Goal: Obtain resource: Download file/media

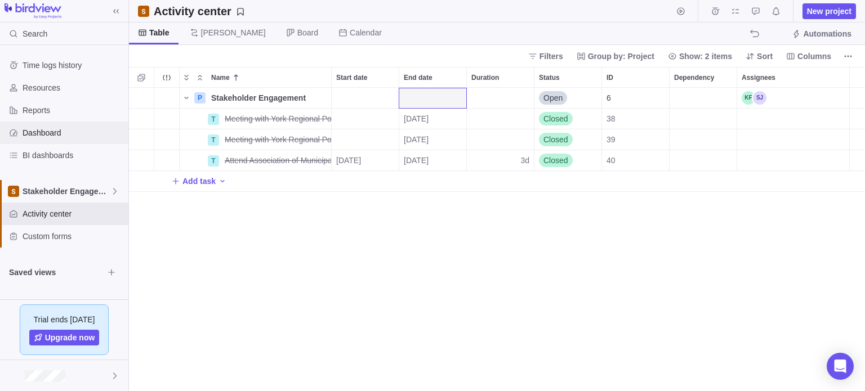
scroll to position [295, 727]
click at [64, 136] on span "Dashboard" at bounding box center [73, 132] width 101 height 11
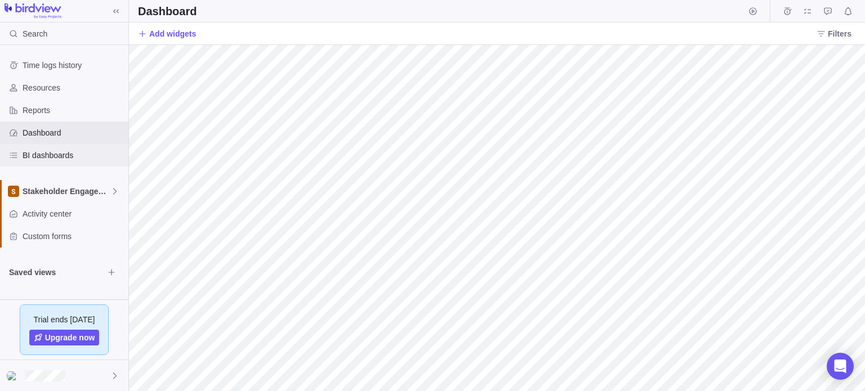
click at [62, 156] on span "BI dashboards" at bounding box center [73, 155] width 101 height 11
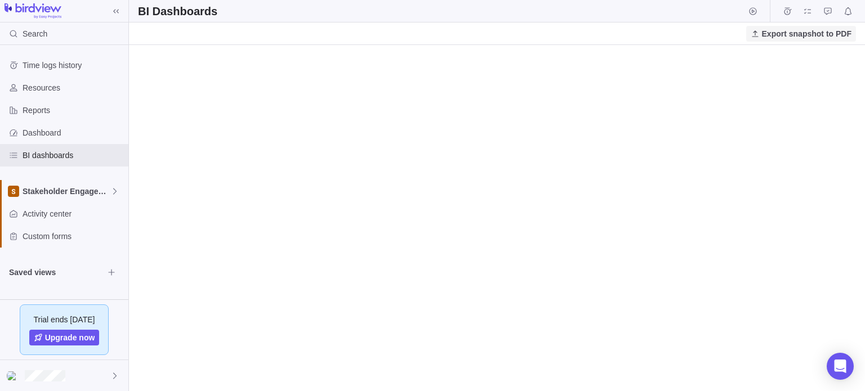
click at [795, 37] on span "Export snapshot to PDF" at bounding box center [806, 33] width 89 height 11
click at [705, 29] on div "Export snapshot to PDF" at bounding box center [497, 34] width 736 height 23
click at [48, 133] on span "Dashboard" at bounding box center [73, 132] width 101 height 11
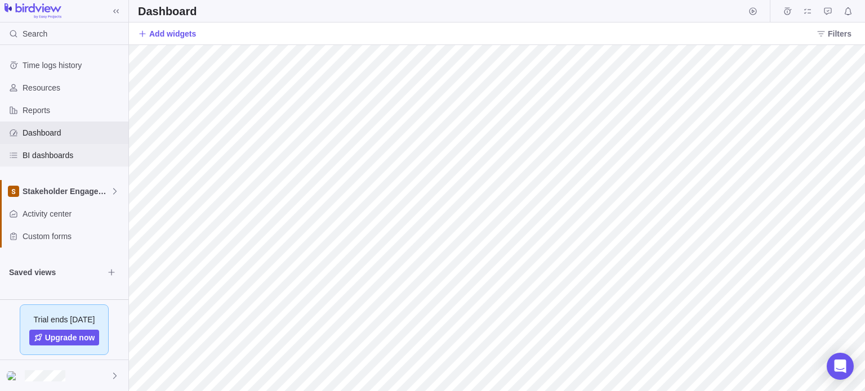
click at [43, 153] on span "BI dashboards" at bounding box center [73, 155] width 101 height 11
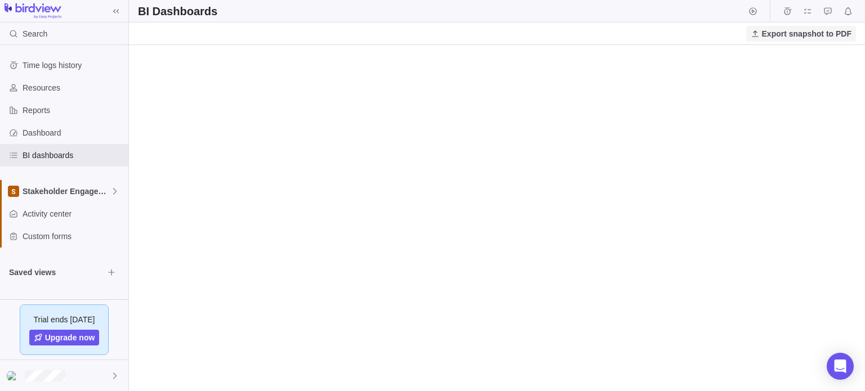
click at [799, 38] on span "Export snapshot to PDF" at bounding box center [806, 33] width 89 height 11
